Goal: Task Accomplishment & Management: Complete application form

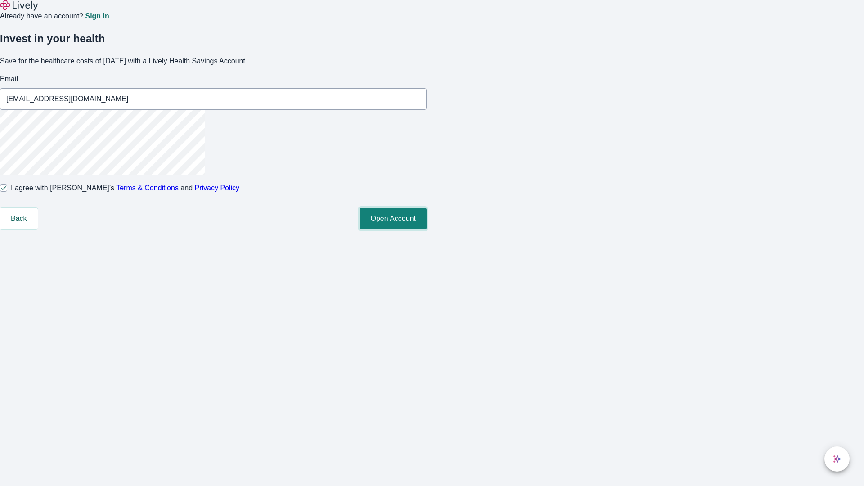
click at [426, 229] on button "Open Account" at bounding box center [392, 219] width 67 height 22
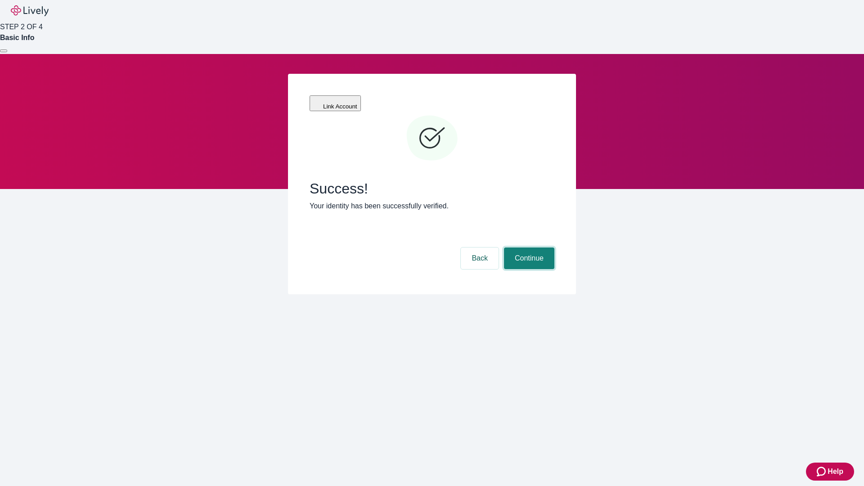
click at [528, 247] on button "Continue" at bounding box center [529, 258] width 50 height 22
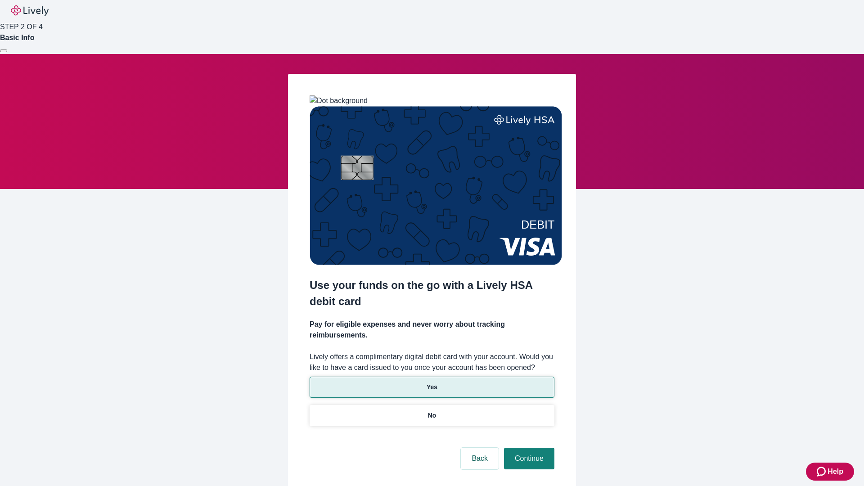
click at [431, 382] on p "Yes" at bounding box center [431, 386] width 11 height 9
click at [528, 448] on button "Continue" at bounding box center [529, 459] width 50 height 22
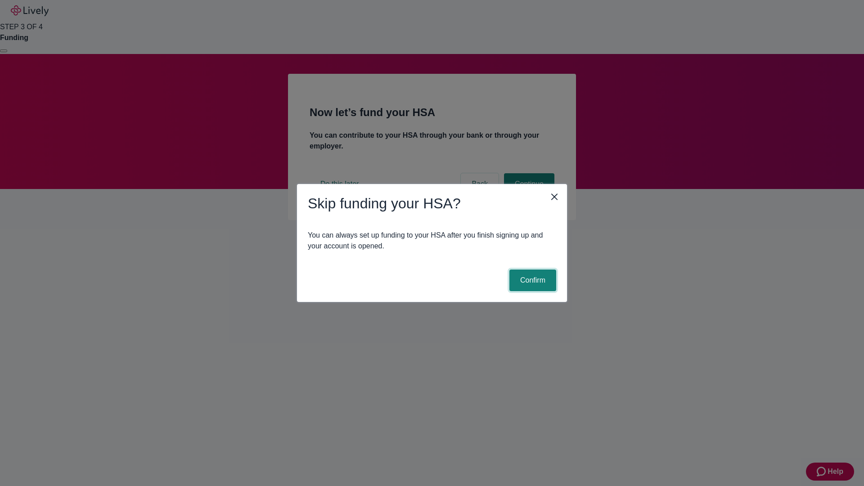
click at [531, 280] on button "Confirm" at bounding box center [532, 280] width 47 height 22
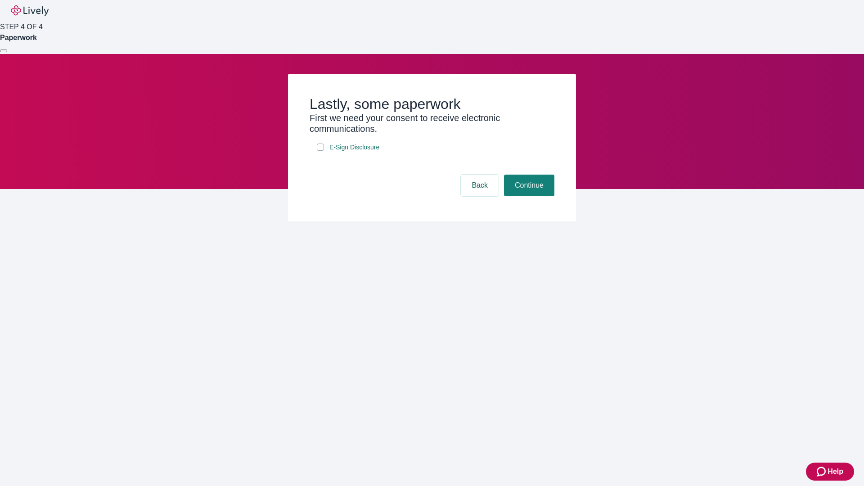
click at [320, 151] on input "E-Sign Disclosure" at bounding box center [320, 146] width 7 height 7
checkbox input "true"
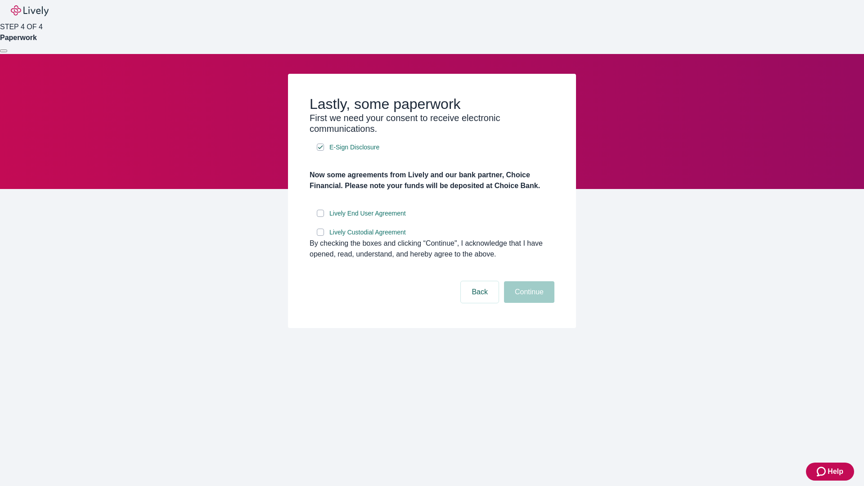
click at [320, 217] on input "Lively End User Agreement" at bounding box center [320, 213] width 7 height 7
checkbox input "true"
click at [320, 236] on input "Lively Custodial Agreement" at bounding box center [320, 231] width 7 height 7
checkbox input "true"
click at [528, 303] on button "Continue" at bounding box center [529, 292] width 50 height 22
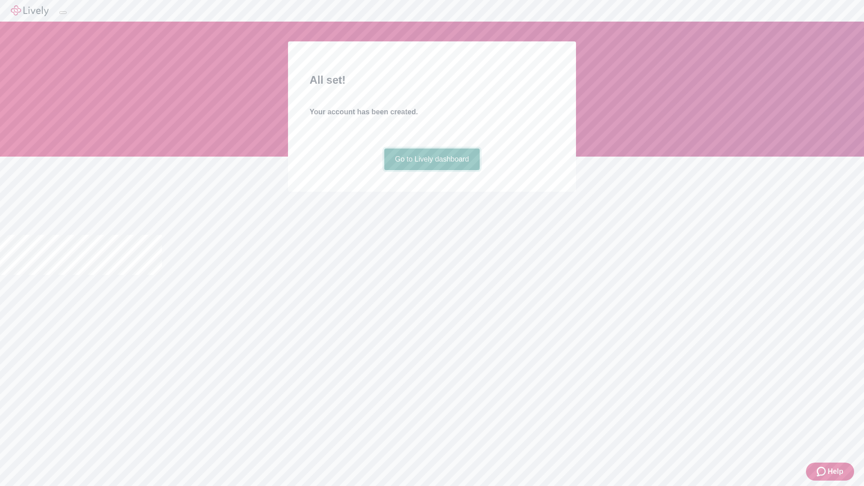
click at [431, 170] on link "Go to Lively dashboard" at bounding box center [432, 159] width 96 height 22
